Goal: Information Seeking & Learning: Compare options

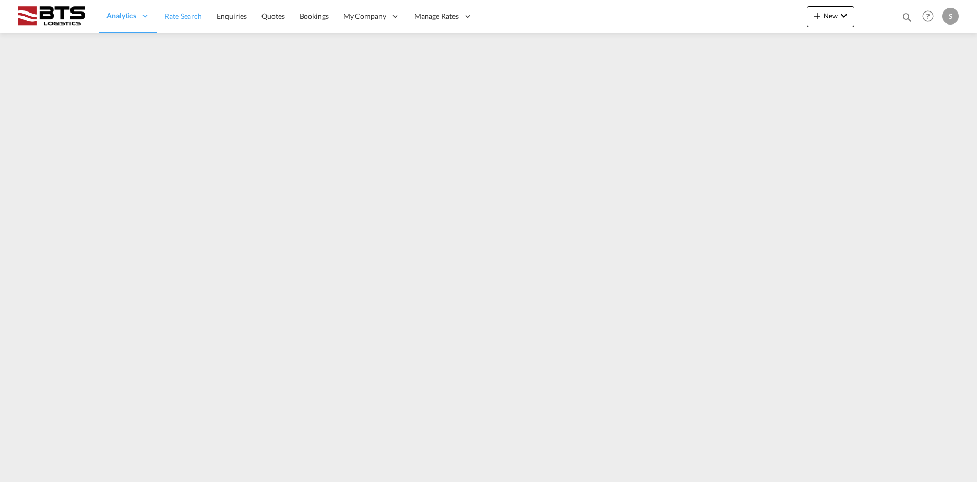
click at [172, 20] on span "Rate Search" at bounding box center [183, 15] width 38 height 9
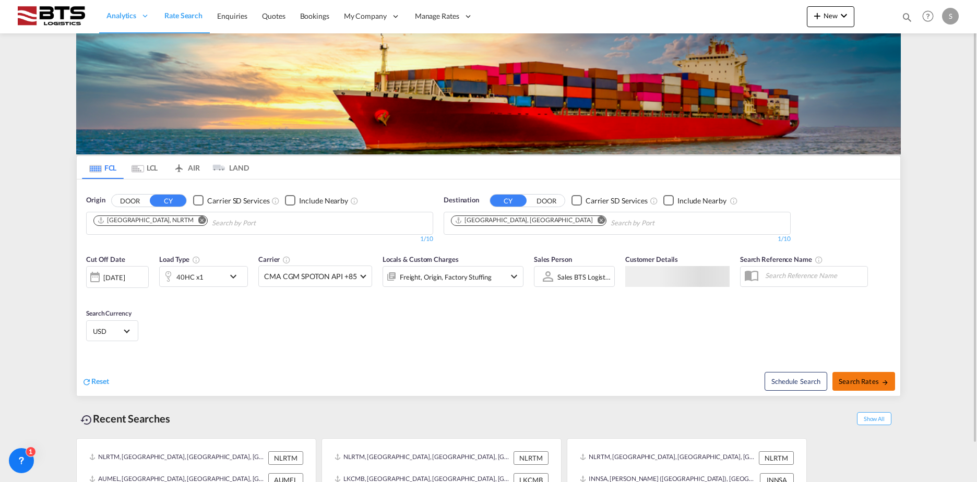
click at [851, 382] on span "Search Rates" at bounding box center [864, 381] width 50 height 8
type input "NLRTM to AUMEL / [DATE]"
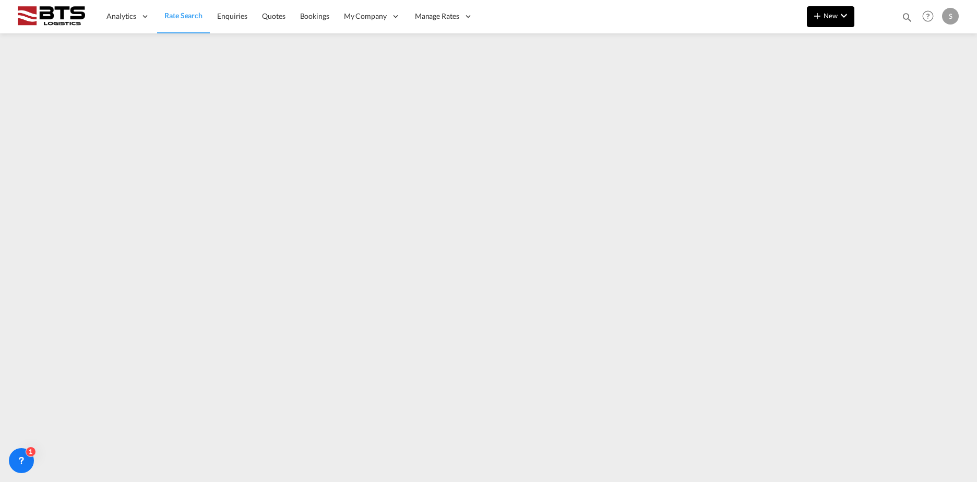
click at [852, 20] on button "New" at bounding box center [830, 16] width 47 height 21
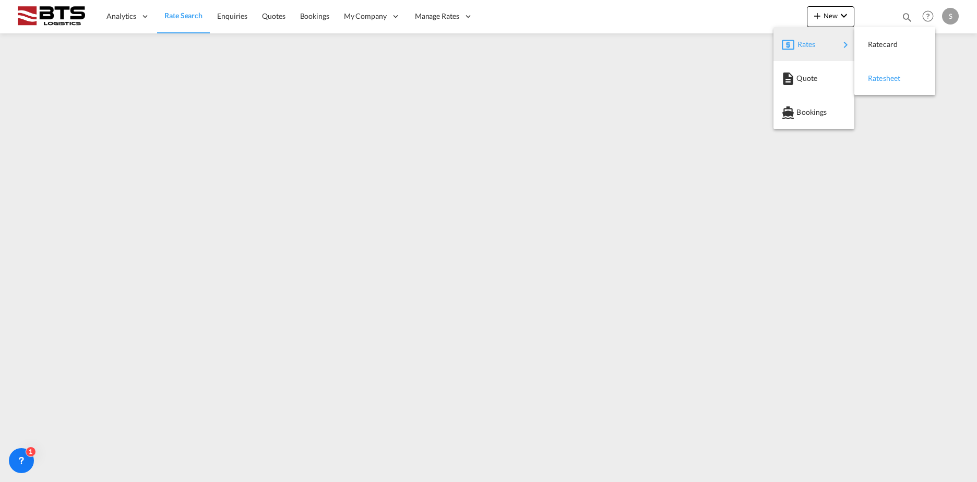
click at [879, 76] on span "Ratesheet" at bounding box center [873, 78] width 11 height 21
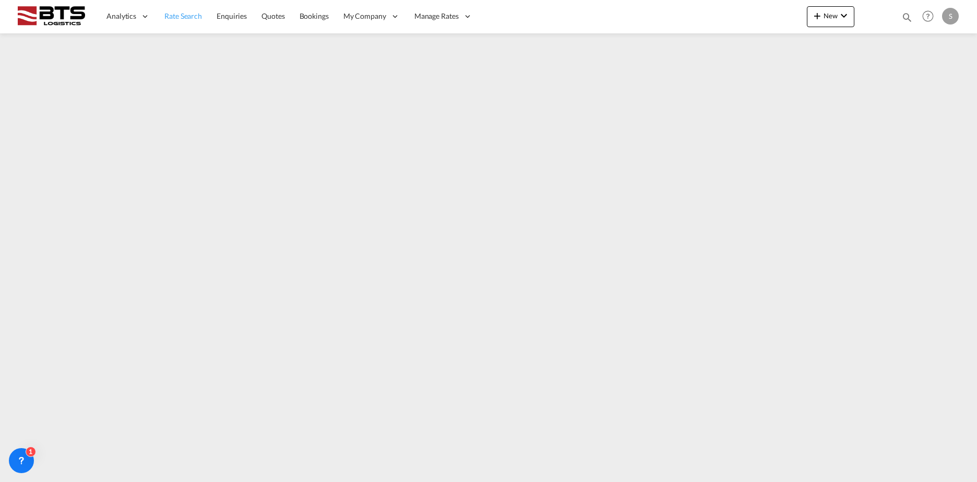
click at [183, 22] on link "Rate Search" at bounding box center [183, 16] width 52 height 34
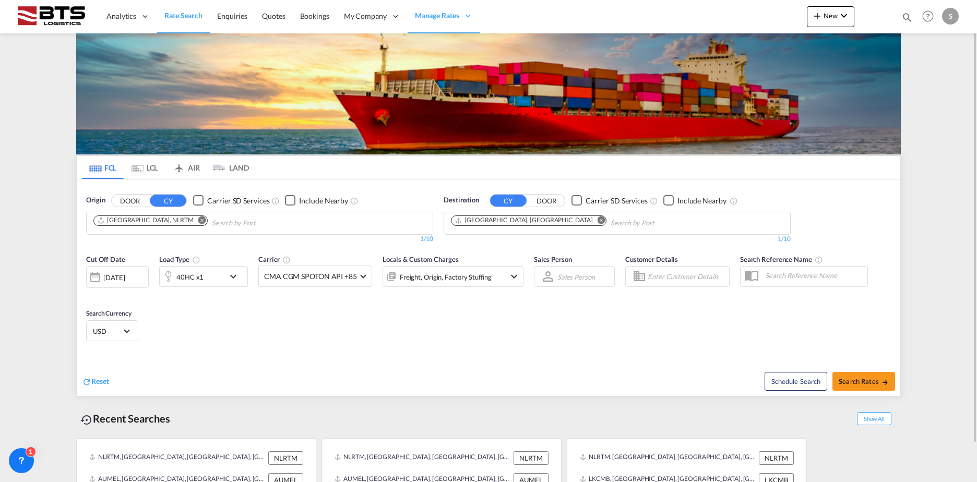
click at [597, 218] on md-icon "Remove" at bounding box center [601, 220] width 8 height 8
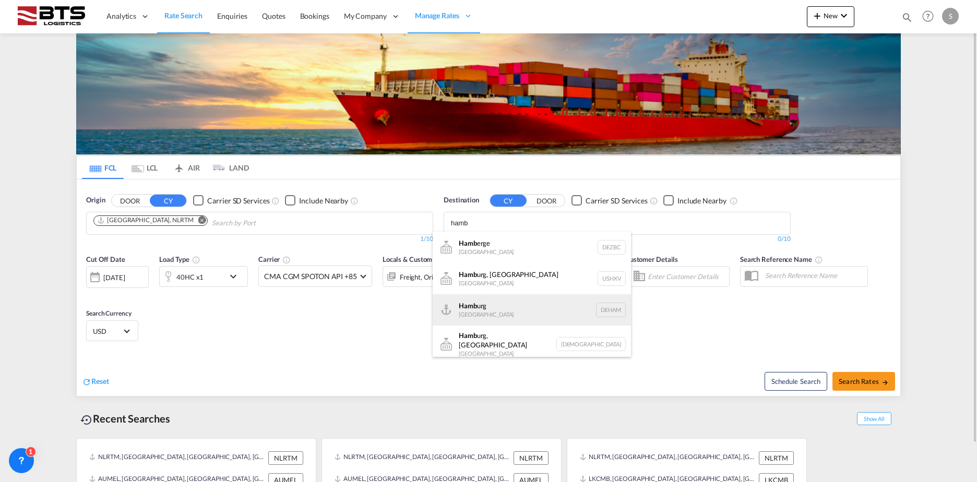
type input "hamb"
click at [495, 304] on div "Hamb urg [GEOGRAPHIC_DATA] [GEOGRAPHIC_DATA]" at bounding box center [532, 309] width 198 height 31
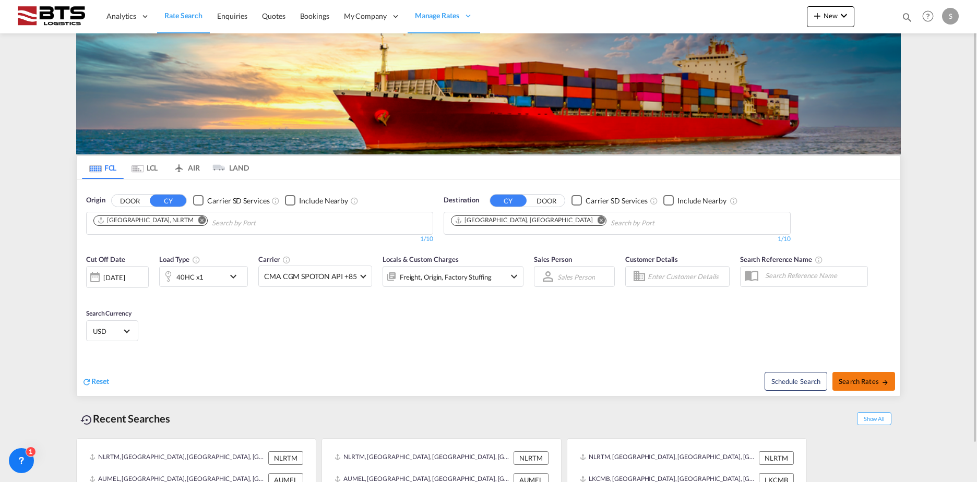
click at [865, 386] on button "Search Rates" at bounding box center [863, 381] width 63 height 19
type input "NLRTM to DEHAM / [DATE]"
